Goal: Information Seeking & Learning: Learn about a topic

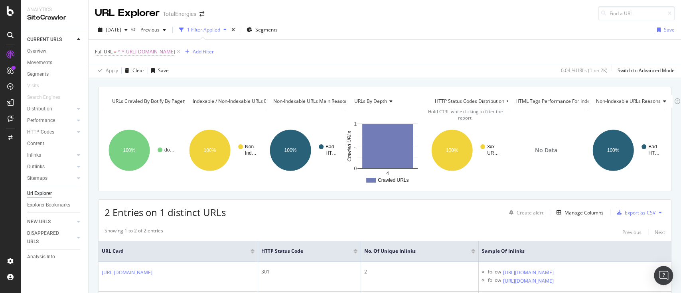
drag, startPoint x: 38, startPoint y: 53, endPoint x: 436, endPoint y: 17, distance: 399.3
click at [38, 53] on div "Overview" at bounding box center [36, 51] width 19 height 8
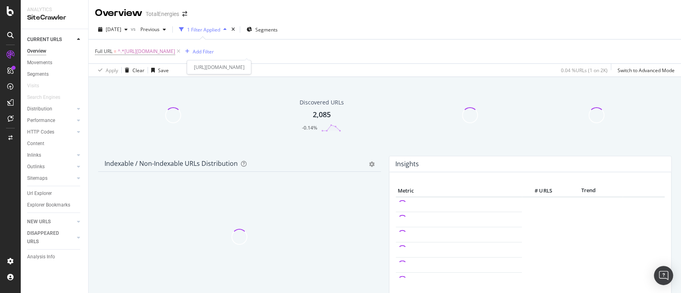
click at [182, 50] on icon at bounding box center [178, 51] width 7 height 8
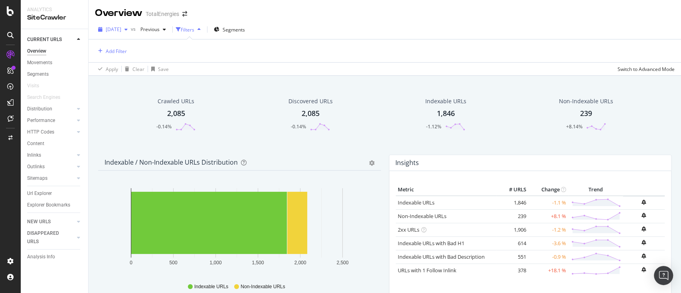
click at [121, 32] on span "2025 Sep. 17th" at bounding box center [114, 29] width 16 height 7
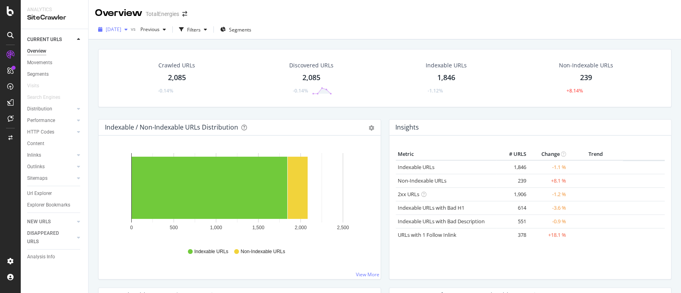
click at [131, 29] on div "button" at bounding box center [126, 29] width 10 height 5
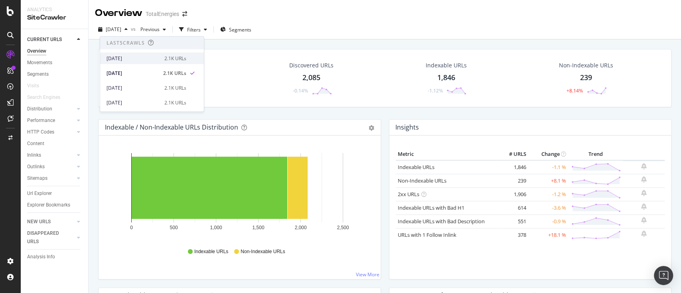
click at [138, 56] on div "[DATE]" at bounding box center [132, 58] width 53 height 7
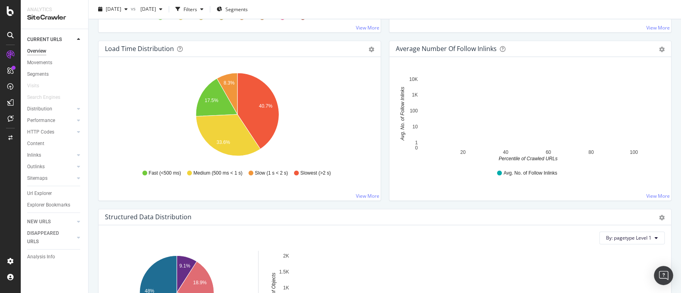
scroll to position [532, 0]
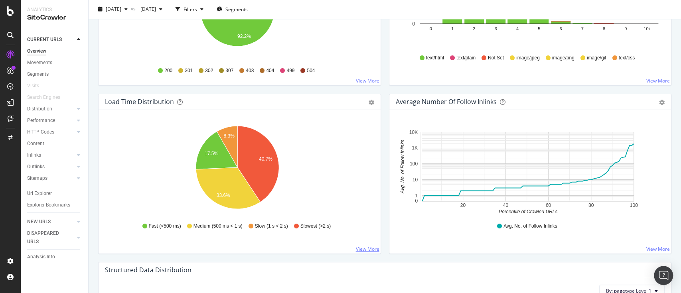
click at [367, 250] on link "View More" at bounding box center [368, 249] width 24 height 7
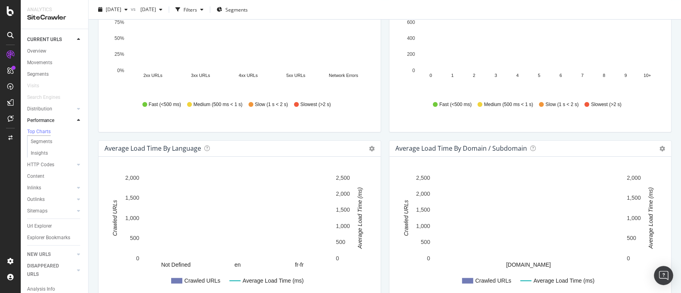
scroll to position [160, 0]
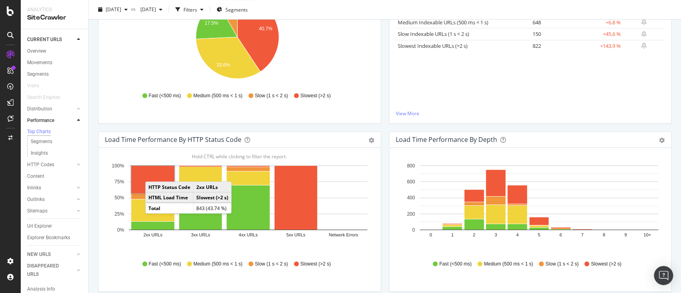
click at [153, 183] on rect "A chart." at bounding box center [152, 180] width 43 height 28
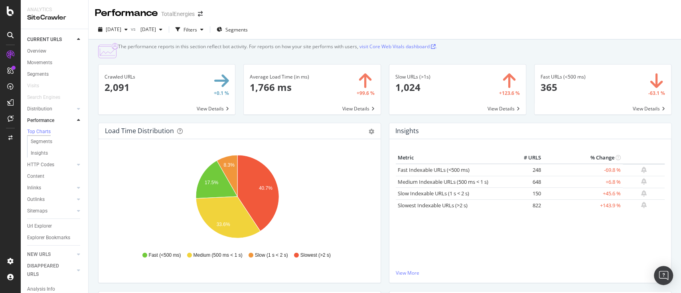
click at [379, 182] on div "Load Time Distribution Pie Table Export as CSV Add to Custom Report Hold CTRL w…" at bounding box center [239, 207] width 291 height 168
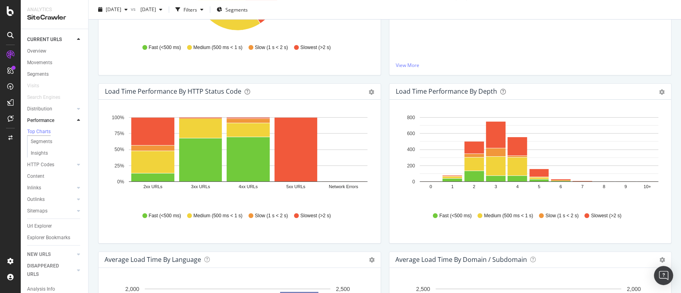
scroll to position [213, 0]
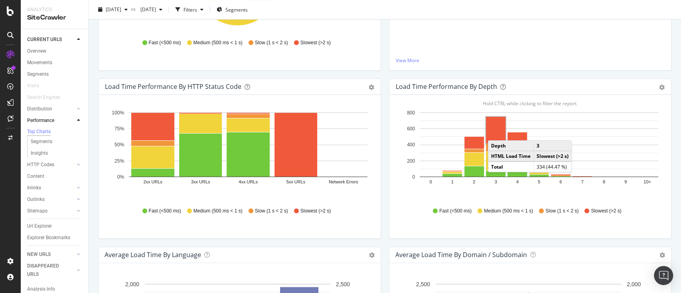
click at [491, 142] on rect "A chart." at bounding box center [496, 130] width 20 height 26
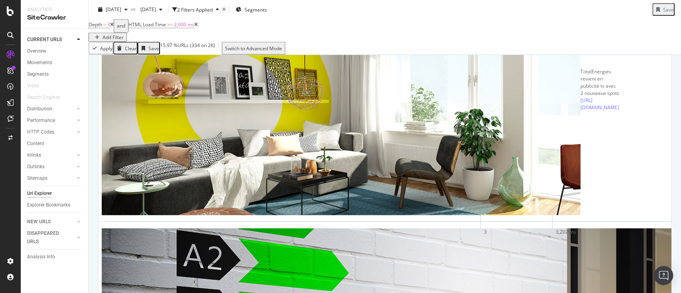
scroll to position [1693, 0]
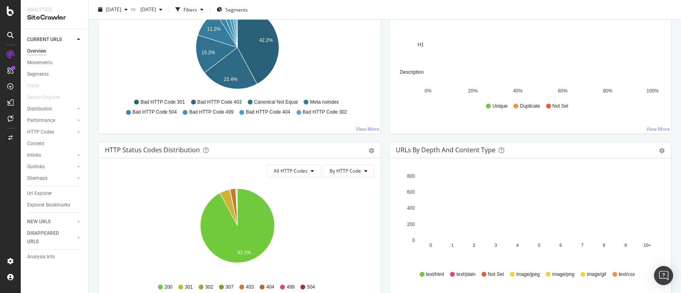
scroll to position [425, 0]
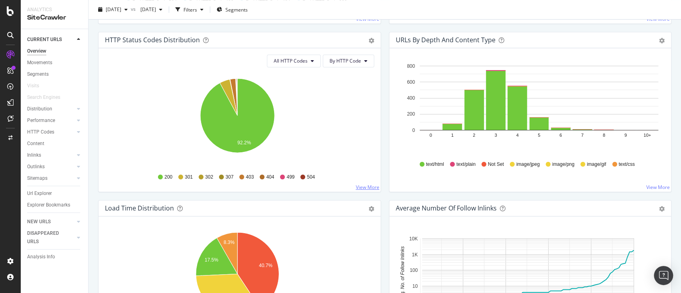
click at [361, 186] on link "View More" at bounding box center [368, 187] width 24 height 7
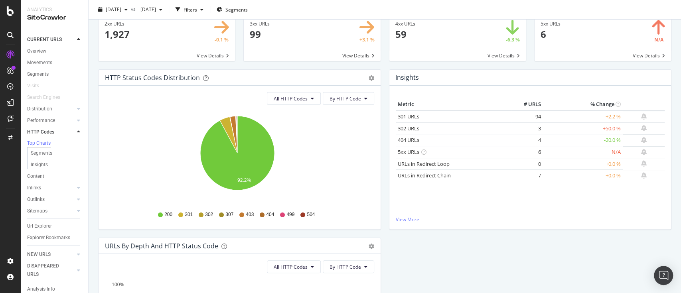
scroll to position [53, 0]
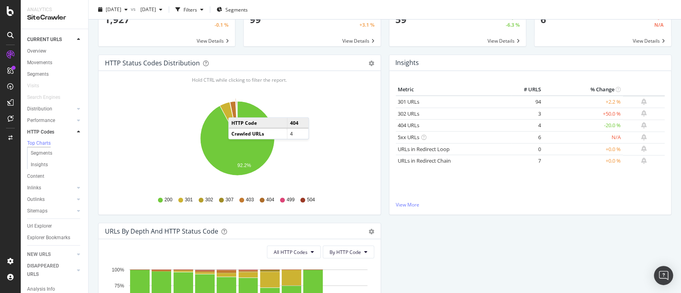
click at [236, 109] on icon "A chart." at bounding box center [236, 119] width 2 height 37
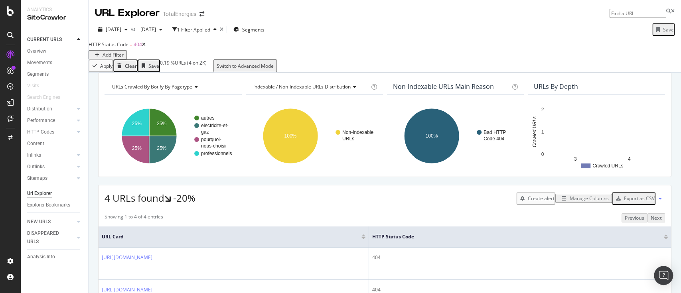
scroll to position [100, 0]
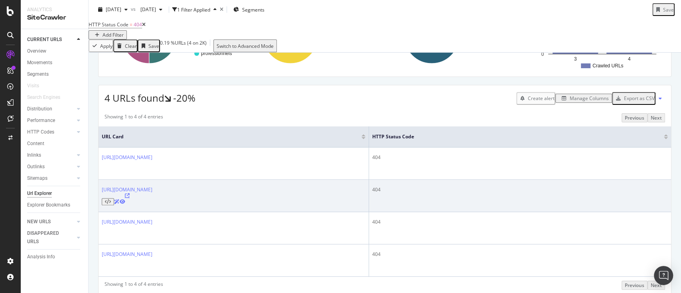
click at [130, 193] on icon at bounding box center [127, 195] width 5 height 5
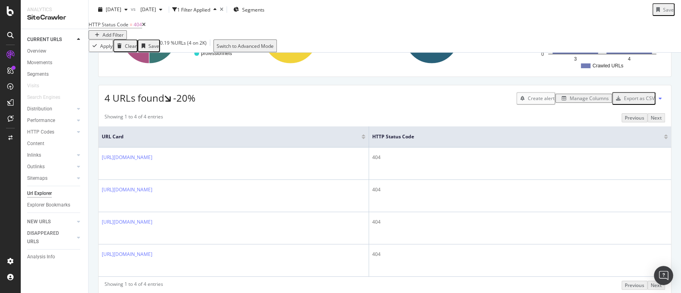
click at [171, 278] on div "URLs Crawled By Botify By pagetype Chart (by Value) Table Expand Export as CSV …" at bounding box center [385, 147] width 592 height 350
click at [578, 105] on div "Create alert Manage Columns Export as CSV" at bounding box center [590, 98] width 149 height 14
click at [578, 102] on div "Manage Columns" at bounding box center [588, 98] width 39 height 7
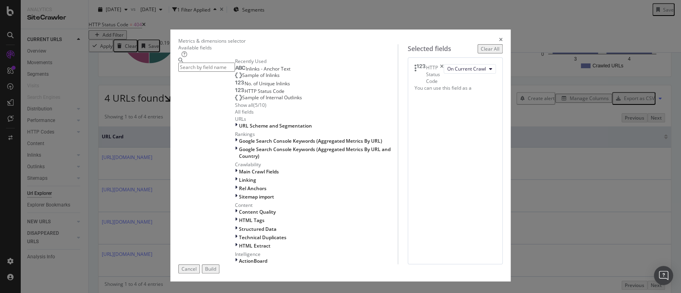
click at [260, 87] on div "No. of Unique Inlinks" at bounding box center [262, 84] width 55 height 6
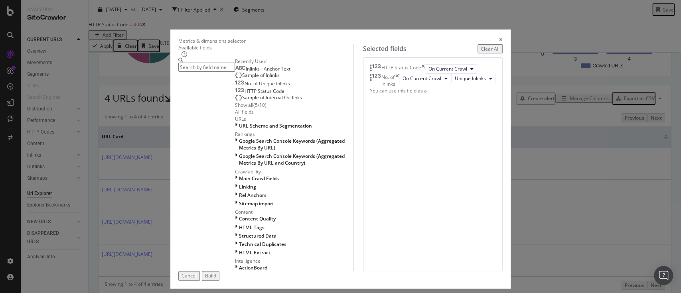
click at [253, 79] on div "Sample of Inlinks" at bounding box center [257, 75] width 45 height 6
click at [244, 72] on div "Inlinks - Anchor Text" at bounding box center [262, 69] width 55 height 6
click at [216, 272] on div "Build" at bounding box center [210, 275] width 11 height 7
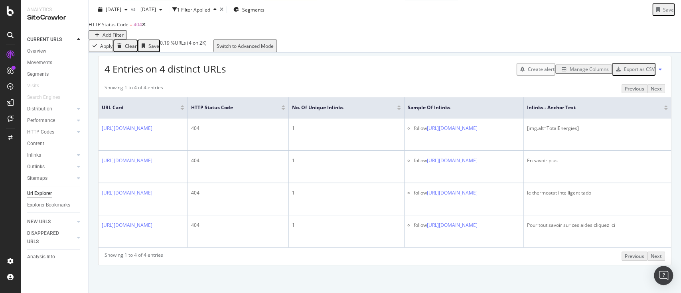
scroll to position [163, 0]
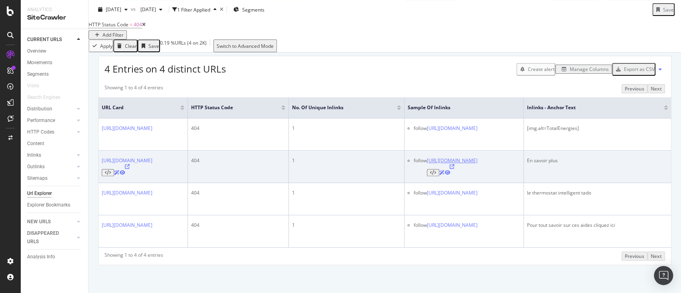
drag, startPoint x: 461, startPoint y: 150, endPoint x: 501, endPoint y: 152, distance: 40.7
click at [498, 152] on td "follow https://www.totalenergies.fr/particuliers/parlons-energie/actualites/tot…" at bounding box center [463, 167] width 119 height 32
click at [524, 161] on td "follow https://www.totalenergies.fr/particuliers/parlons-energie/actualites/tot…" at bounding box center [463, 167] width 119 height 32
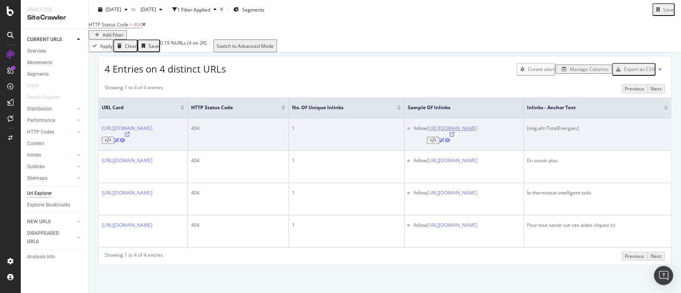
scroll to position [0, 67]
click at [454, 132] on icon at bounding box center [451, 134] width 5 height 5
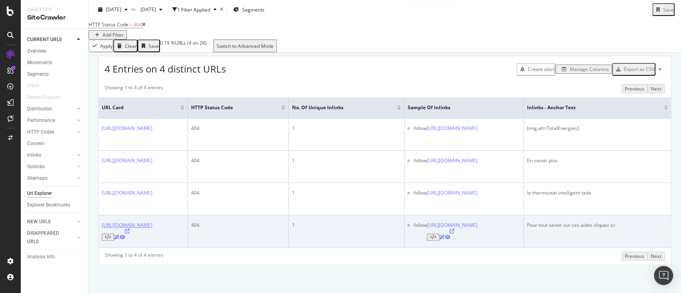
scroll to position [0, 0]
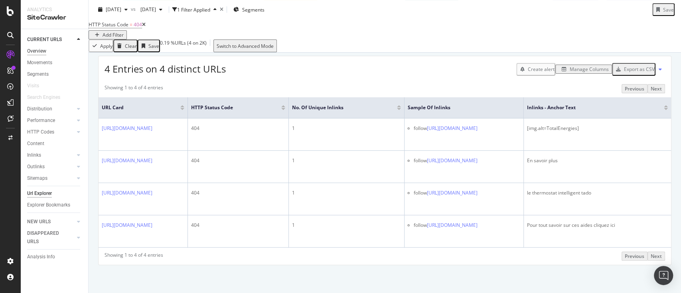
click at [33, 49] on div "Overview" at bounding box center [36, 51] width 19 height 8
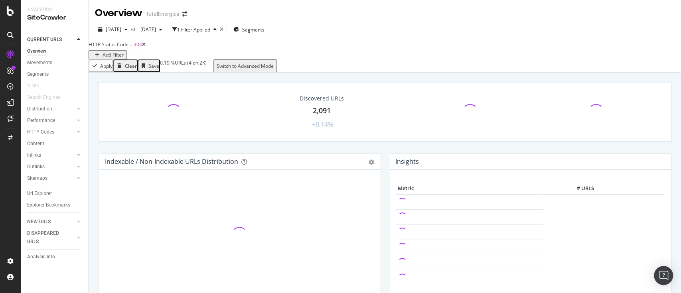
click at [146, 47] on icon at bounding box center [144, 44] width 4 height 5
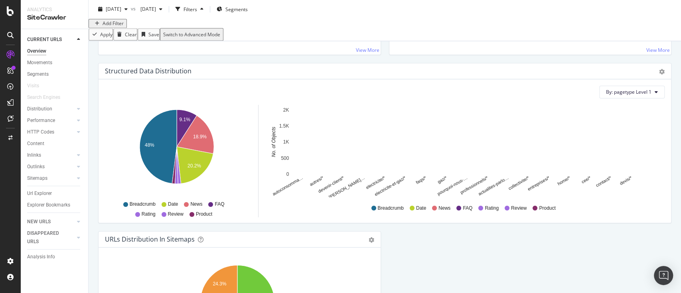
scroll to position [752, 0]
